Goal: Information Seeking & Learning: Learn about a topic

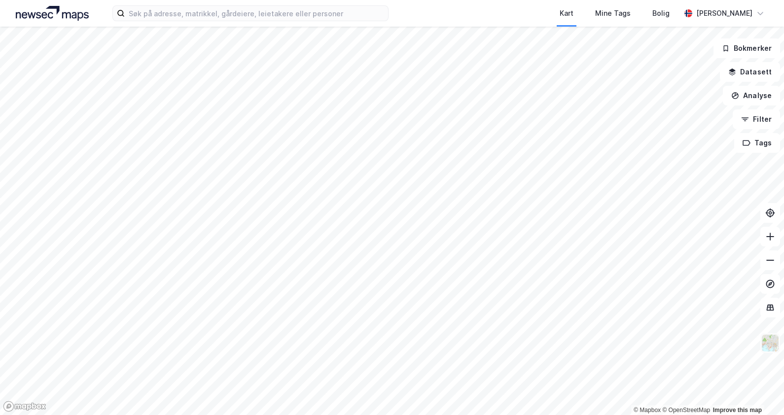
click at [775, 346] on img at bounding box center [769, 343] width 19 height 19
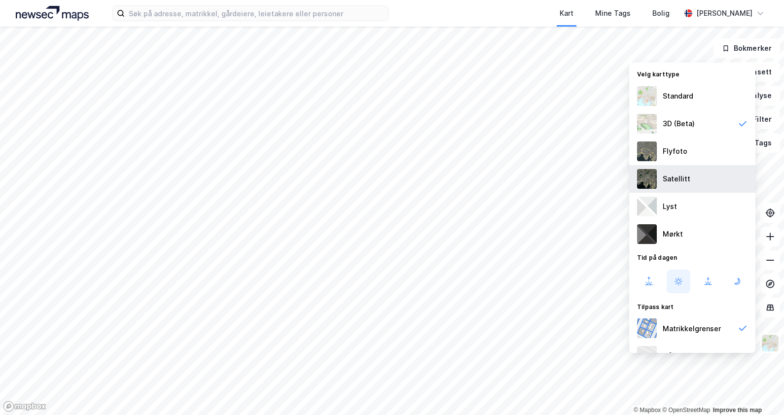
click at [691, 181] on div "Satellitt" at bounding box center [692, 179] width 126 height 28
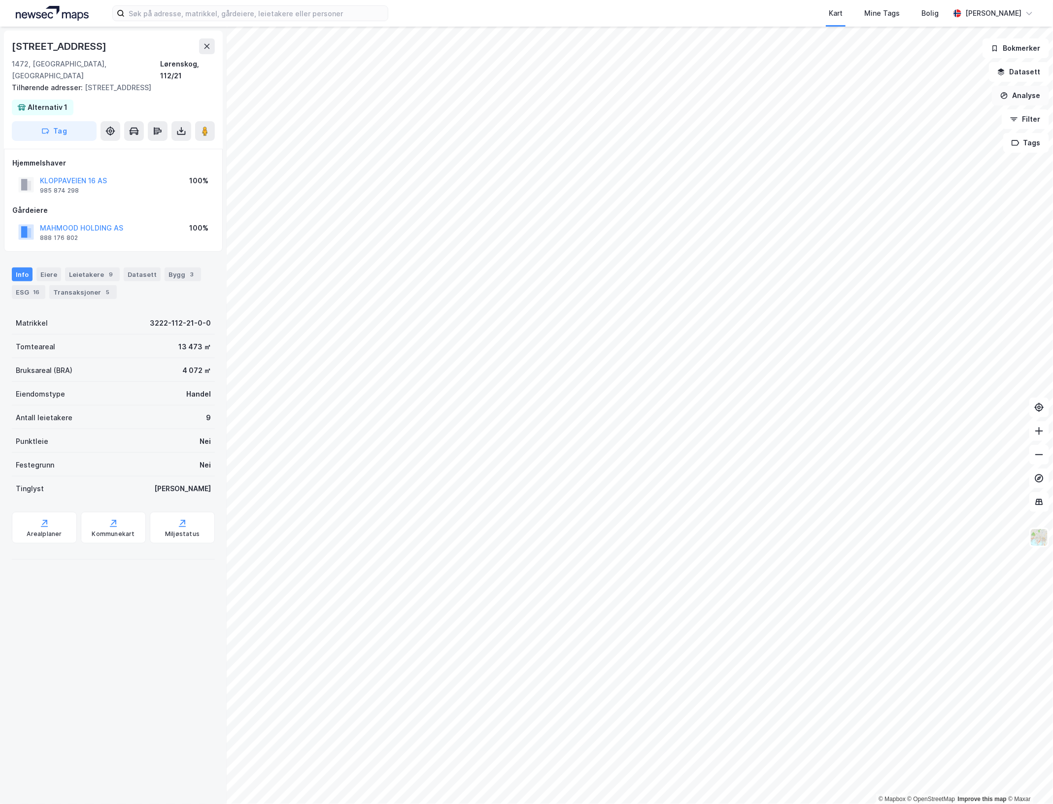
click at [783, 98] on button "Analyse" at bounding box center [1020, 96] width 57 height 20
click at [783, 120] on div "Tegn område" at bounding box center [935, 116] width 86 height 8
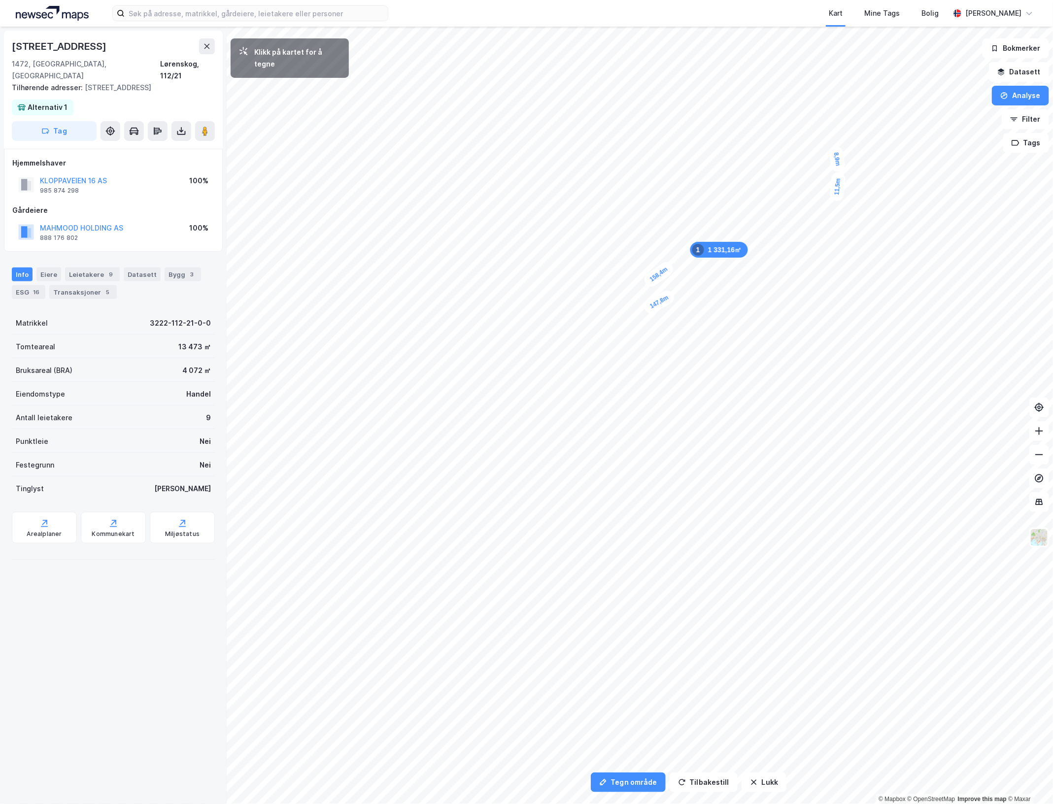
click at [783, 146] on div "8,9m" at bounding box center [837, 158] width 18 height 27
drag, startPoint x: 475, startPoint y: 387, endPoint x: 485, endPoint y: 403, distance: 19.5
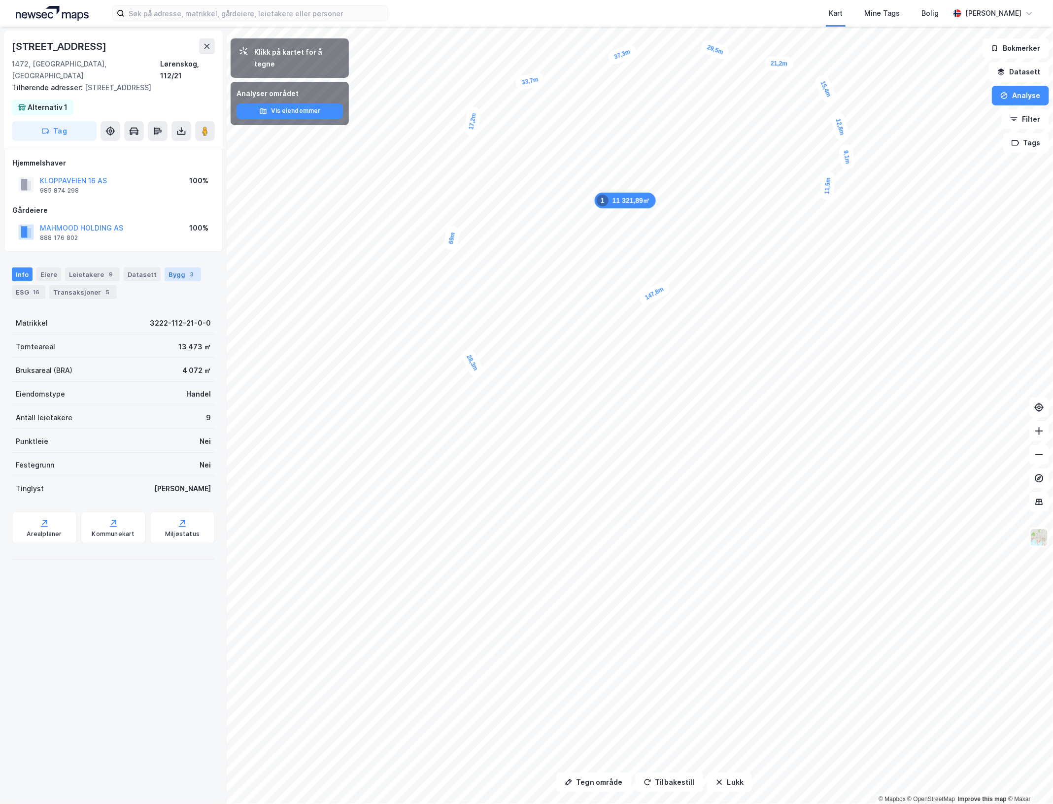
click at [172, 268] on div "Bygg 3" at bounding box center [183, 275] width 36 height 14
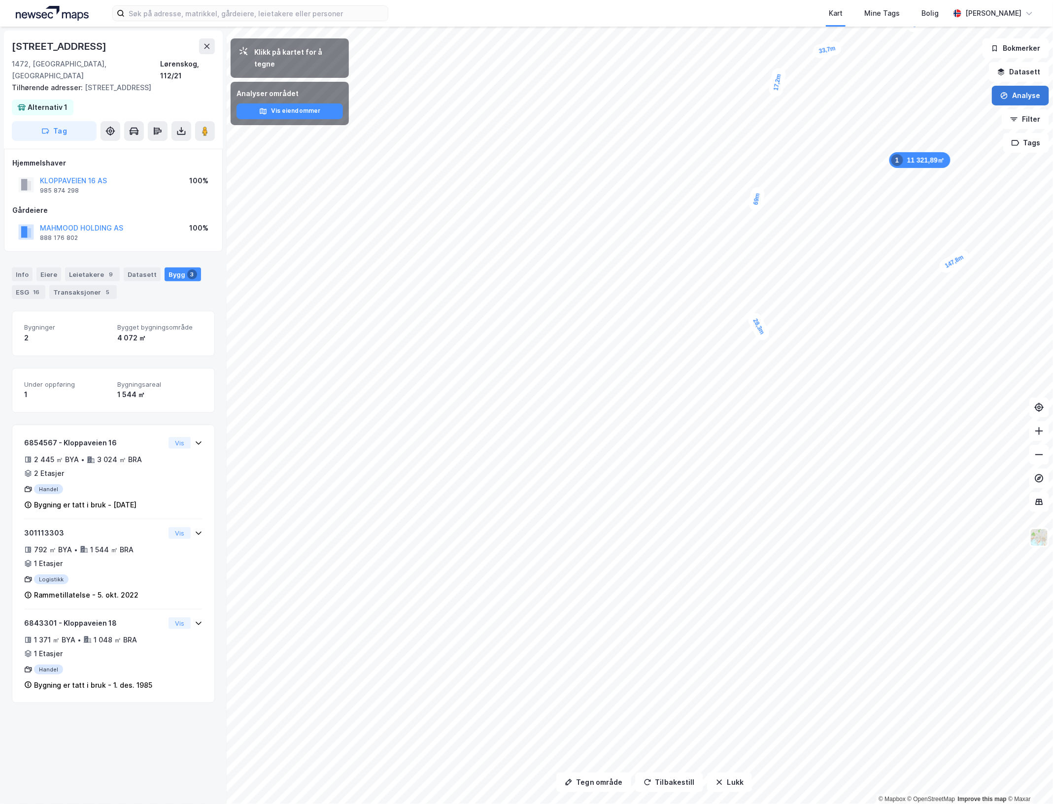
click at [783, 94] on button "Analyse" at bounding box center [1020, 96] width 57 height 20
click at [783, 116] on div "Tegn område" at bounding box center [935, 116] width 86 height 8
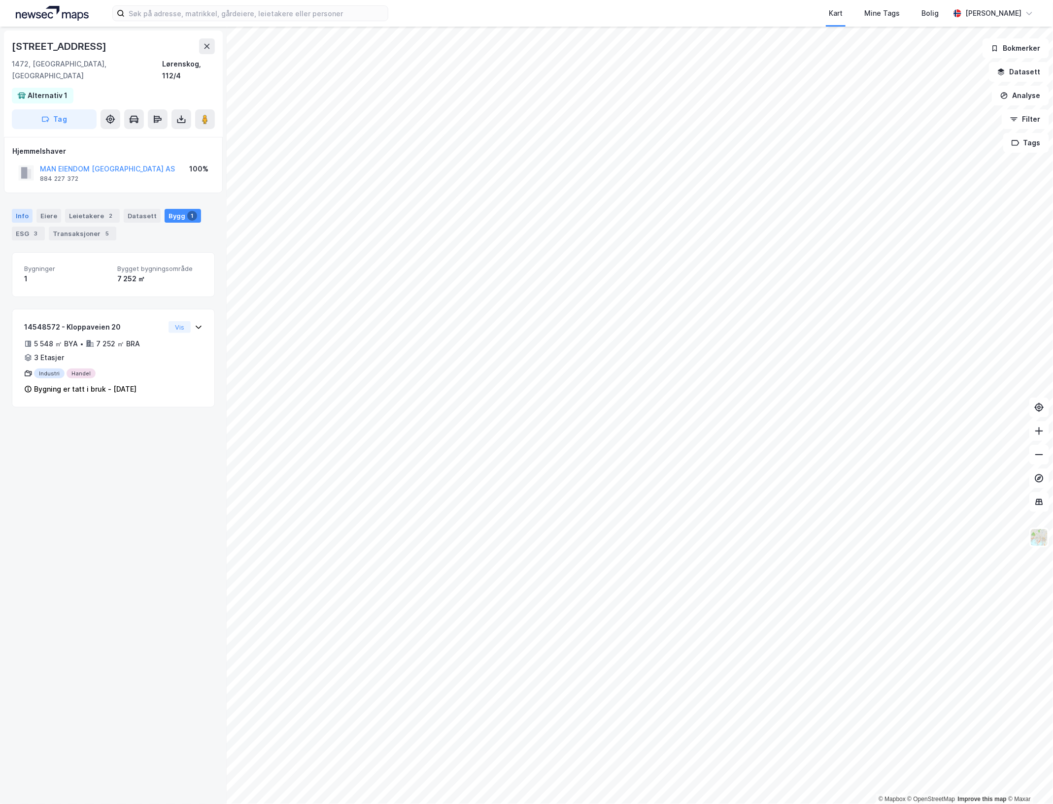
click at [18, 209] on div "Info" at bounding box center [22, 216] width 21 height 14
